Goal: Book appointment/travel/reservation

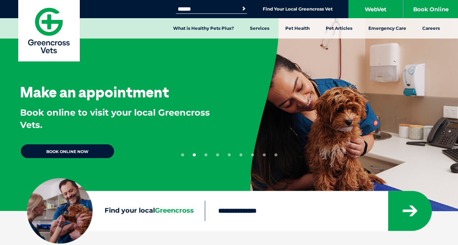
click at [228, 8] on input "Search for:" at bounding box center [207, 9] width 62 height 6
type input "******"
click at [240, 5] on button "Search" at bounding box center [243, 8] width 7 height 7
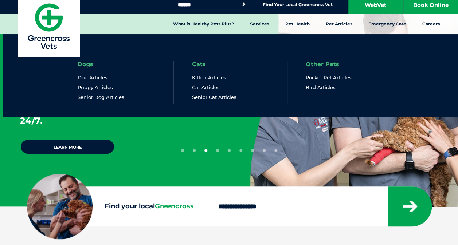
scroll to position [4, 0]
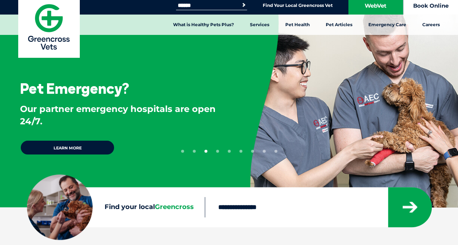
click at [434, 8] on link "Book Online" at bounding box center [430, 5] width 55 height 18
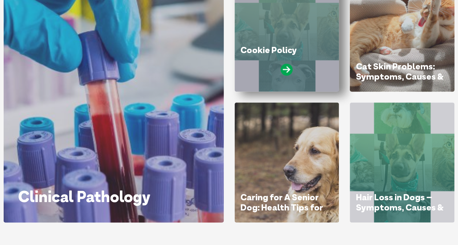
scroll to position [133, 0]
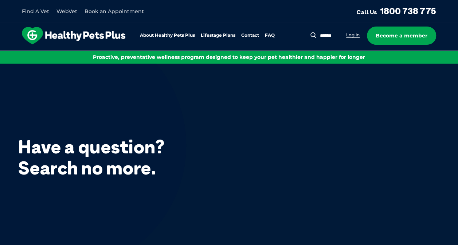
click at [355, 34] on link "Log in" at bounding box center [352, 35] width 13 height 6
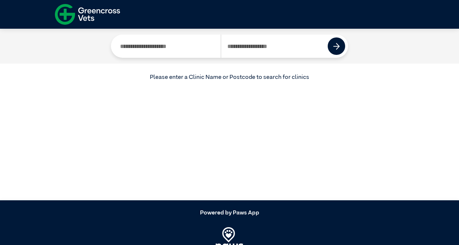
scroll to position [33, 0]
